Goal: Task Accomplishment & Management: Use online tool/utility

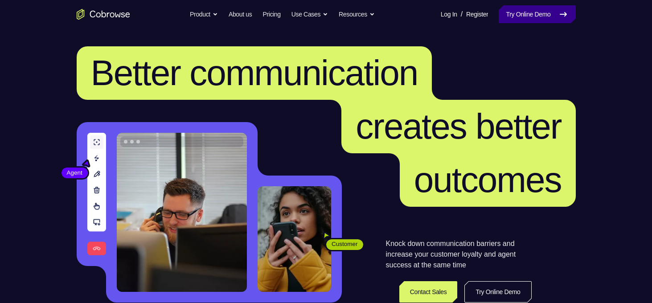
click at [541, 16] on link "Try Online Demo" at bounding box center [537, 14] width 77 height 18
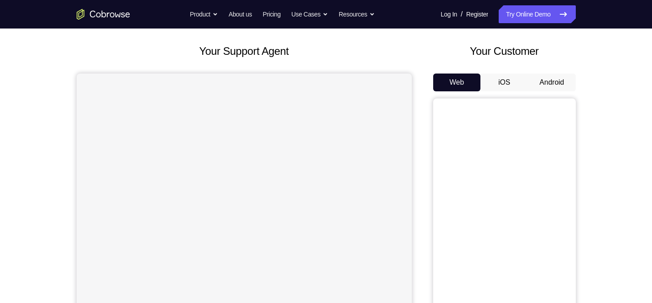
scroll to position [43, 0]
click at [562, 80] on button "Android" at bounding box center [552, 82] width 48 height 18
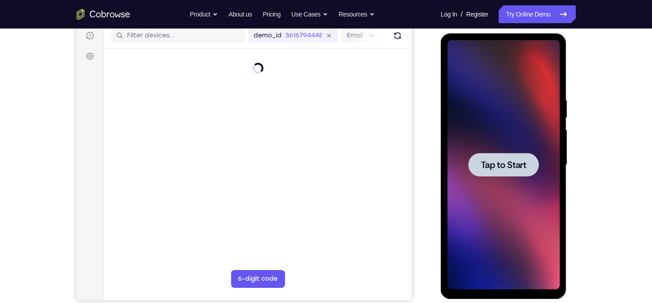
scroll to position [0, 0]
click at [490, 174] on div at bounding box center [503, 165] width 70 height 24
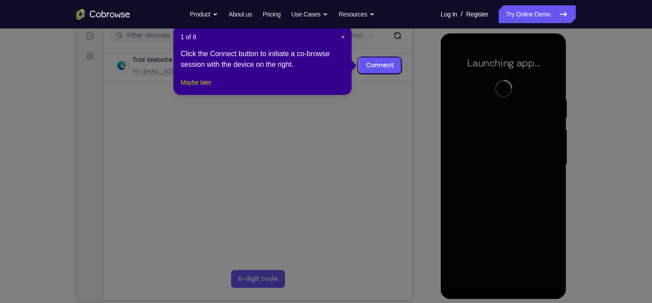
click at [211, 88] on button "Maybe later" at bounding box center [196, 82] width 31 height 11
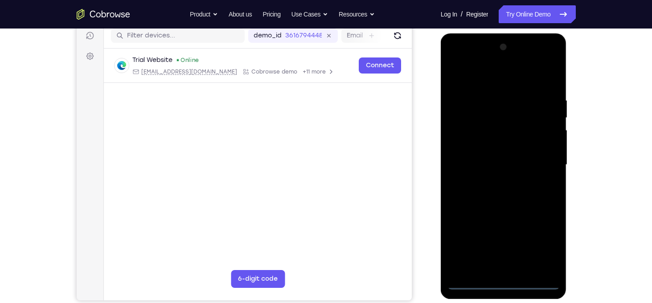
click at [507, 286] on div at bounding box center [504, 165] width 112 height 250
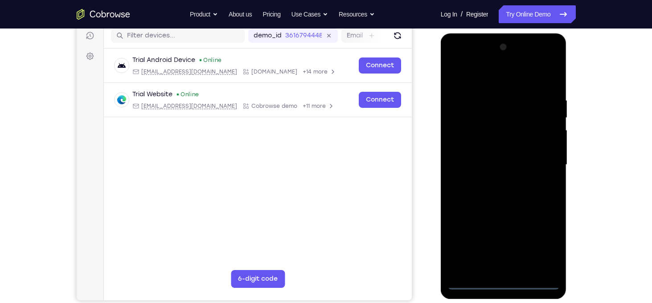
click at [542, 246] on div at bounding box center [504, 165] width 112 height 250
click at [482, 84] on div at bounding box center [504, 165] width 112 height 250
click at [539, 164] on div at bounding box center [504, 165] width 112 height 250
click at [493, 183] on div at bounding box center [504, 165] width 112 height 250
click at [491, 206] on div at bounding box center [504, 165] width 112 height 250
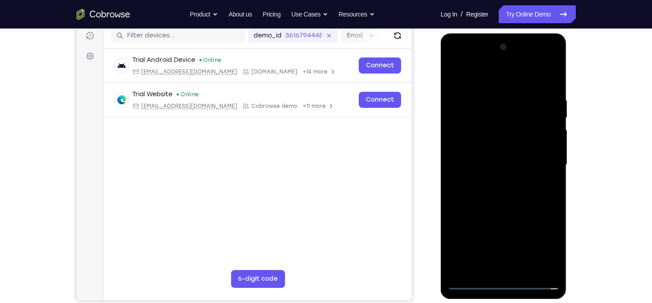
click at [515, 123] on div at bounding box center [504, 165] width 112 height 250
click at [492, 142] on div at bounding box center [504, 165] width 112 height 250
click at [476, 124] on div at bounding box center [504, 165] width 112 height 250
click at [488, 148] on div at bounding box center [504, 165] width 112 height 250
click at [513, 198] on div at bounding box center [504, 165] width 112 height 250
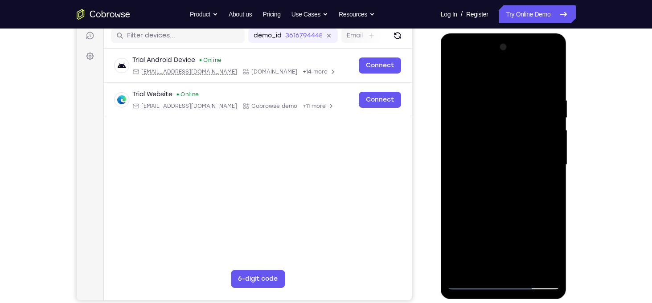
click at [551, 71] on div at bounding box center [504, 165] width 112 height 250
click at [472, 125] on div at bounding box center [504, 165] width 112 height 250
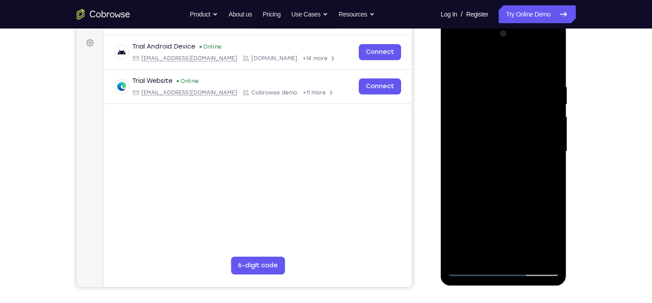
scroll to position [127, 0]
drag, startPoint x: 542, startPoint y: 146, endPoint x: 537, endPoint y: 98, distance: 48.4
click at [537, 98] on div at bounding box center [504, 152] width 112 height 250
click at [467, 166] on div at bounding box center [504, 152] width 112 height 250
click at [554, 111] on div at bounding box center [504, 152] width 112 height 250
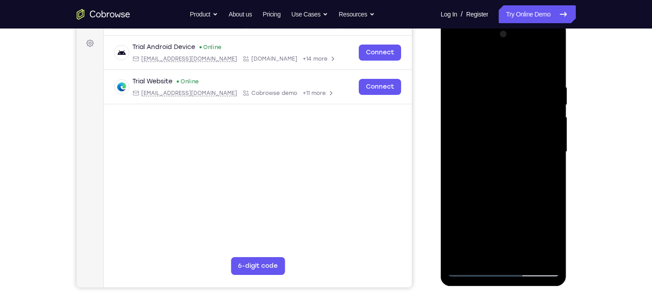
click at [554, 111] on div at bounding box center [504, 152] width 112 height 250
click at [454, 61] on div at bounding box center [504, 152] width 112 height 250
click at [455, 61] on div at bounding box center [504, 152] width 112 height 250
click at [452, 62] on div at bounding box center [504, 152] width 112 height 250
click at [551, 165] on div at bounding box center [504, 152] width 112 height 250
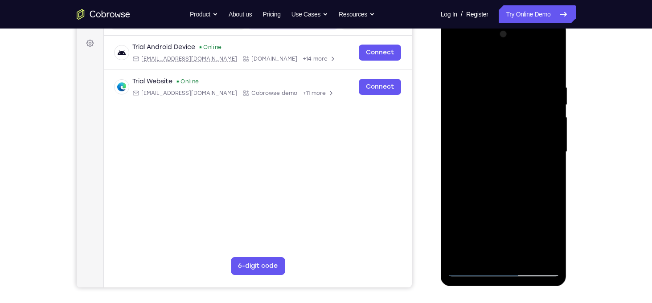
click at [551, 165] on div at bounding box center [504, 152] width 112 height 250
drag, startPoint x: 510, startPoint y: 192, endPoint x: 517, endPoint y: 169, distance: 23.8
click at [517, 169] on div at bounding box center [504, 152] width 112 height 250
click at [455, 222] on div at bounding box center [504, 152] width 112 height 250
click at [523, 257] on div at bounding box center [504, 152] width 112 height 250
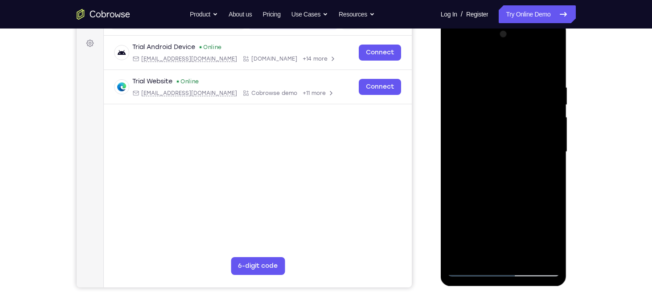
click at [513, 199] on div at bounding box center [504, 152] width 112 height 250
click at [456, 59] on div at bounding box center [504, 152] width 112 height 250
drag, startPoint x: 502, startPoint y: 121, endPoint x: 502, endPoint y: 167, distance: 45.5
click at [502, 167] on div at bounding box center [504, 152] width 112 height 250
drag, startPoint x: 491, startPoint y: 94, endPoint x: 492, endPoint y: 134, distance: 39.7
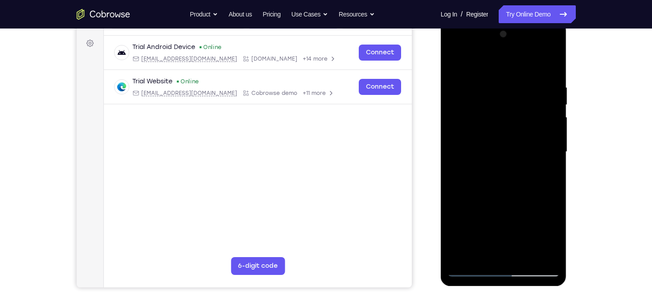
click at [492, 134] on div at bounding box center [504, 152] width 112 height 250
click at [488, 87] on div at bounding box center [504, 152] width 112 height 250
click at [548, 255] on div at bounding box center [504, 152] width 112 height 250
click at [542, 146] on div at bounding box center [504, 152] width 112 height 250
drag, startPoint x: 552, startPoint y: 119, endPoint x: 425, endPoint y: 140, distance: 129.2
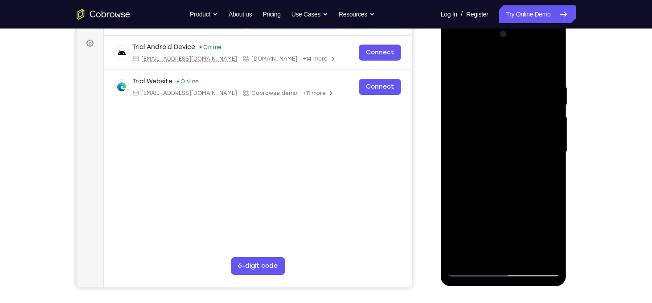
click at [441, 140] on html "Online web based iOS Simulators and Android Emulators. Run iPhone, iPad, Mobile…" at bounding box center [504, 154] width 127 height 267
click at [547, 154] on div at bounding box center [504, 152] width 112 height 250
click at [494, 197] on div at bounding box center [504, 152] width 112 height 250
click at [554, 146] on div at bounding box center [504, 152] width 112 height 250
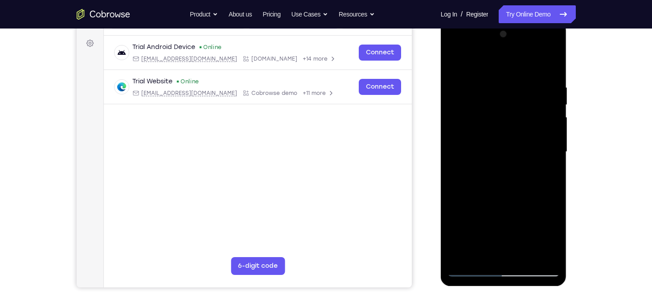
click at [554, 146] on div at bounding box center [504, 152] width 112 height 250
click at [550, 116] on div at bounding box center [504, 152] width 112 height 250
click at [549, 91] on div at bounding box center [504, 152] width 112 height 250
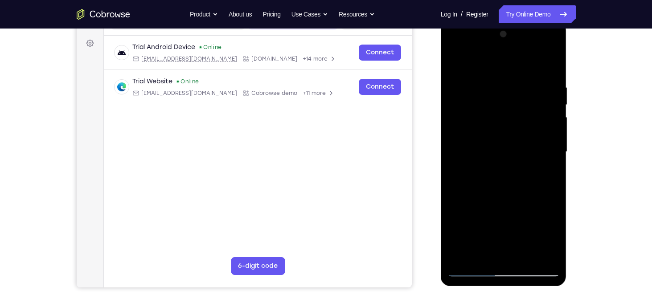
click at [548, 67] on div at bounding box center [504, 152] width 112 height 250
drag, startPoint x: 541, startPoint y: 77, endPoint x: 484, endPoint y: 78, distance: 57.1
click at [484, 78] on div at bounding box center [504, 152] width 112 height 250
drag, startPoint x: 537, startPoint y: 83, endPoint x: 495, endPoint y: 86, distance: 41.6
click at [495, 86] on div at bounding box center [504, 152] width 112 height 250
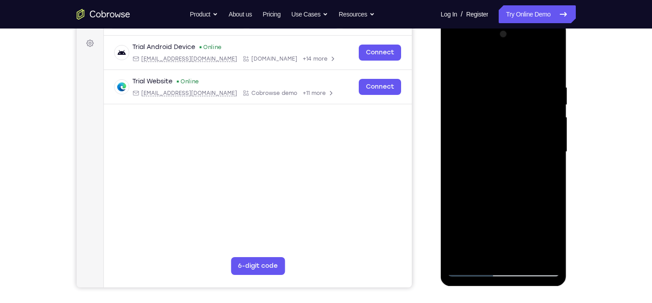
click at [514, 87] on div at bounding box center [504, 152] width 112 height 250
click at [542, 117] on div at bounding box center [504, 152] width 112 height 250
click at [543, 118] on div at bounding box center [504, 152] width 112 height 250
click at [550, 139] on div at bounding box center [504, 152] width 112 height 250
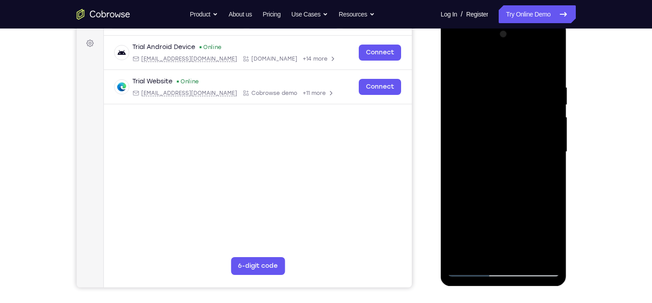
drag, startPoint x: 481, startPoint y: 158, endPoint x: 552, endPoint y: 161, distance: 70.9
click at [552, 161] on div at bounding box center [504, 152] width 112 height 250
click at [459, 69] on div at bounding box center [504, 152] width 112 height 250
drag, startPoint x: 462, startPoint y: 212, endPoint x: 496, endPoint y: 156, distance: 65.0
click at [496, 156] on div at bounding box center [504, 152] width 112 height 250
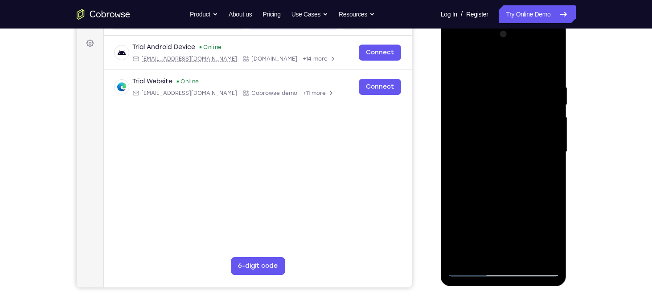
click at [477, 175] on div at bounding box center [504, 152] width 112 height 250
click at [551, 108] on div at bounding box center [504, 152] width 112 height 250
click at [552, 108] on div at bounding box center [504, 152] width 112 height 250
drag, startPoint x: 520, startPoint y: 118, endPoint x: 517, endPoint y: 168, distance: 50.9
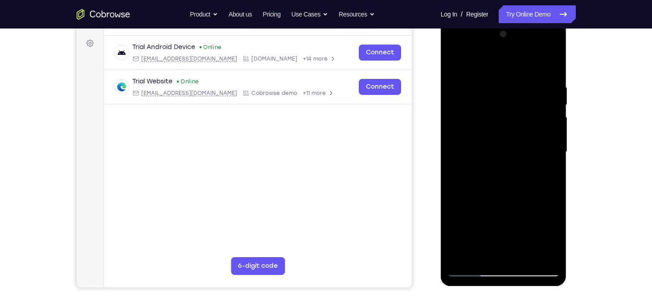
click at [517, 168] on div at bounding box center [504, 152] width 112 height 250
click at [555, 154] on div at bounding box center [504, 152] width 112 height 250
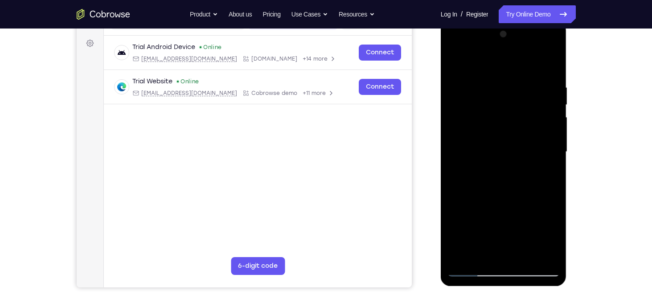
click at [555, 154] on div at bounding box center [504, 152] width 112 height 250
click at [453, 60] on div at bounding box center [504, 152] width 112 height 250
drag, startPoint x: 493, startPoint y: 228, endPoint x: 528, endPoint y: 145, distance: 89.7
click at [528, 145] on div at bounding box center [504, 152] width 112 height 250
drag, startPoint x: 497, startPoint y: 209, endPoint x: 511, endPoint y: 156, distance: 54.4
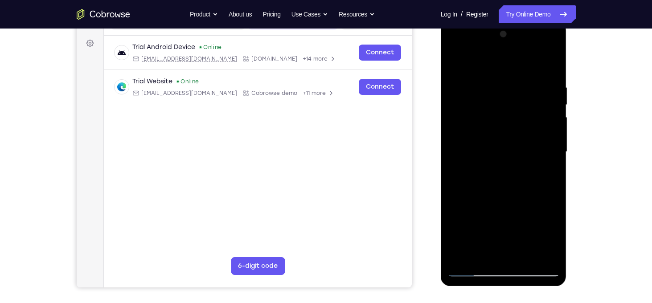
click at [511, 156] on div at bounding box center [504, 152] width 112 height 250
click at [542, 201] on div at bounding box center [504, 152] width 112 height 250
drag, startPoint x: 534, startPoint y: 133, endPoint x: 538, endPoint y: 206, distance: 73.2
click at [538, 206] on div at bounding box center [504, 152] width 112 height 250
click at [553, 155] on div at bounding box center [504, 152] width 112 height 250
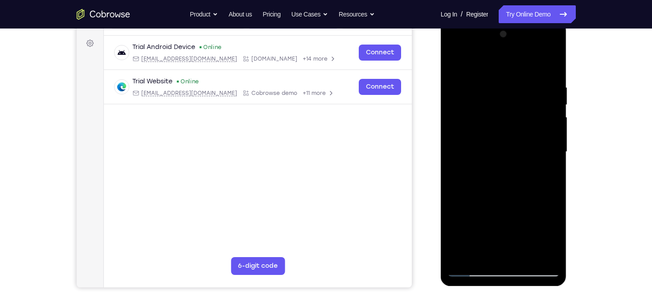
click at [554, 151] on div at bounding box center [504, 152] width 112 height 250
click at [454, 62] on div at bounding box center [504, 152] width 112 height 250
drag, startPoint x: 497, startPoint y: 196, endPoint x: 526, endPoint y: 105, distance: 95.6
click at [526, 105] on div at bounding box center [504, 152] width 112 height 250
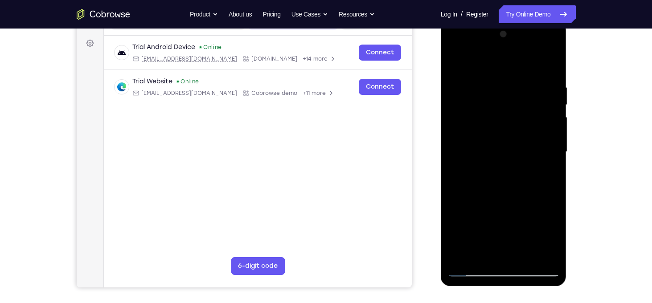
drag, startPoint x: 510, startPoint y: 199, endPoint x: 533, endPoint y: 127, distance: 75.6
click at [533, 127] on div at bounding box center [504, 152] width 112 height 250
click at [539, 240] on div at bounding box center [504, 152] width 112 height 250
drag, startPoint x: 507, startPoint y: 218, endPoint x: 534, endPoint y: 126, distance: 96.1
click at [534, 126] on div at bounding box center [504, 152] width 112 height 250
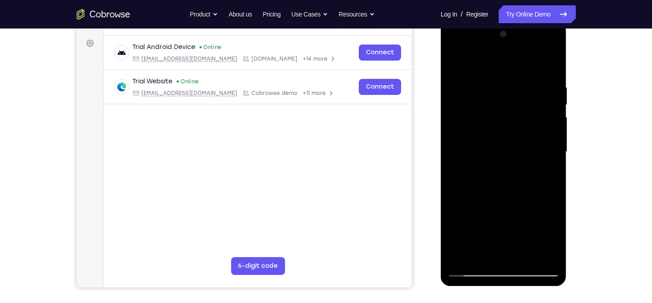
click at [470, 215] on div at bounding box center [504, 152] width 112 height 250
drag, startPoint x: 520, startPoint y: 144, endPoint x: 509, endPoint y: 194, distance: 51.6
click at [509, 194] on div at bounding box center [504, 152] width 112 height 250
click at [455, 59] on div at bounding box center [504, 152] width 112 height 250
drag, startPoint x: 493, startPoint y: 211, endPoint x: 524, endPoint y: 112, distance: 103.9
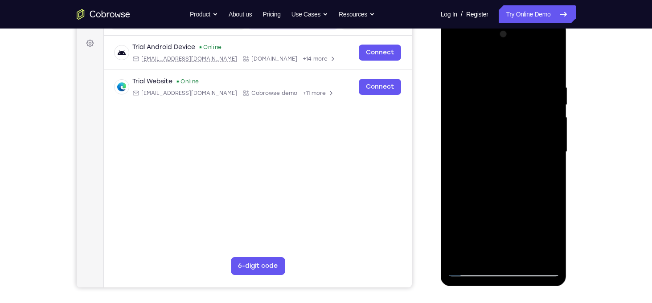
click at [524, 112] on div at bounding box center [504, 152] width 112 height 250
drag, startPoint x: 505, startPoint y: 203, endPoint x: 518, endPoint y: 171, distance: 34.8
click at [518, 171] on div at bounding box center [504, 152] width 112 height 250
drag, startPoint x: 485, startPoint y: 215, endPoint x: 509, endPoint y: 159, distance: 61.3
click at [509, 159] on div at bounding box center [504, 152] width 112 height 250
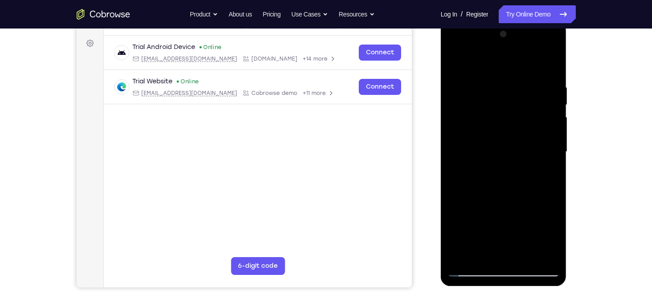
click at [470, 207] on div at bounding box center [504, 152] width 112 height 250
drag, startPoint x: 539, startPoint y: 121, endPoint x: 526, endPoint y: 172, distance: 52.9
click at [526, 172] on div at bounding box center [504, 152] width 112 height 250
click at [550, 151] on div at bounding box center [504, 152] width 112 height 250
click at [556, 153] on div at bounding box center [504, 152] width 112 height 250
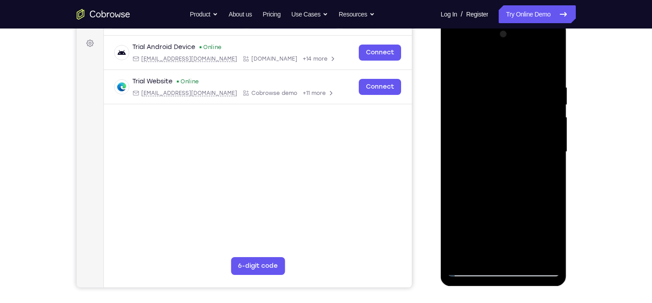
click at [556, 153] on div at bounding box center [504, 152] width 112 height 250
click at [554, 150] on div at bounding box center [504, 152] width 112 height 250
click at [455, 59] on div at bounding box center [504, 152] width 112 height 250
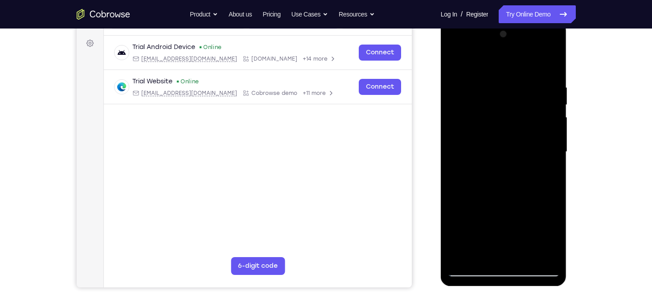
click at [455, 59] on div at bounding box center [504, 152] width 112 height 250
click at [549, 69] on div at bounding box center [504, 152] width 112 height 250
drag, startPoint x: 547, startPoint y: 79, endPoint x: 494, endPoint y: 80, distance: 53.1
click at [494, 80] on div at bounding box center [504, 152] width 112 height 250
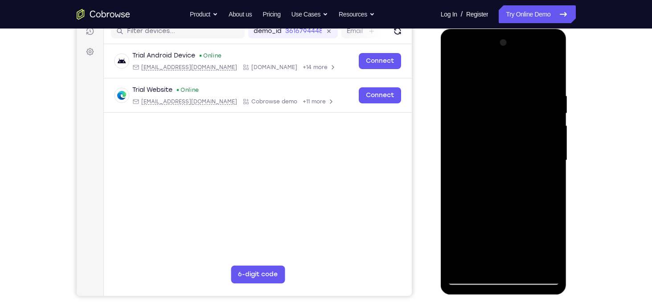
scroll to position [118, 0]
drag, startPoint x: 539, startPoint y: 98, endPoint x: 448, endPoint y: 98, distance: 90.5
click at [448, 98] on div at bounding box center [504, 161] width 112 height 250
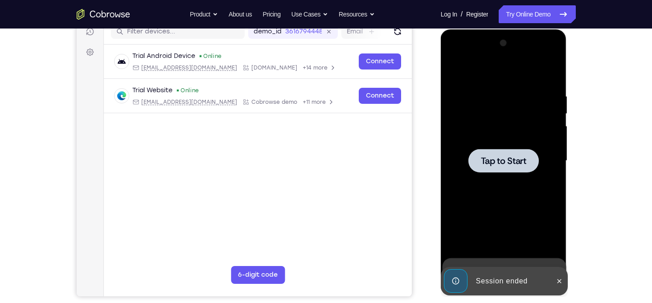
scroll to position [122, 0]
